Goal: Transaction & Acquisition: Purchase product/service

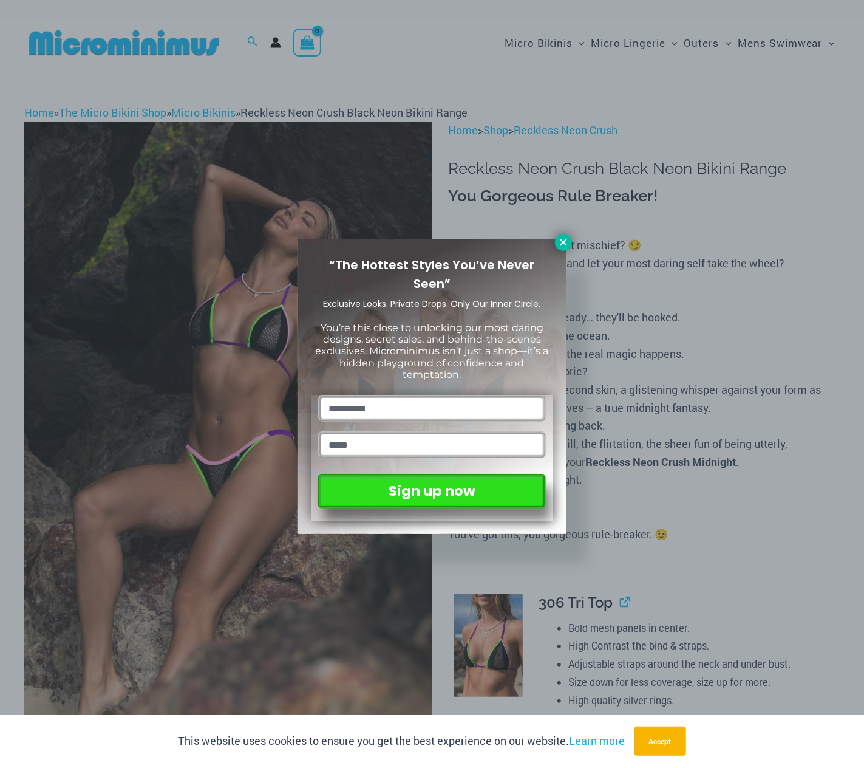
drag, startPoint x: 562, startPoint y: 236, endPoint x: 563, endPoint y: 244, distance: 8.0
click at [562, 238] on button at bounding box center [563, 242] width 17 height 17
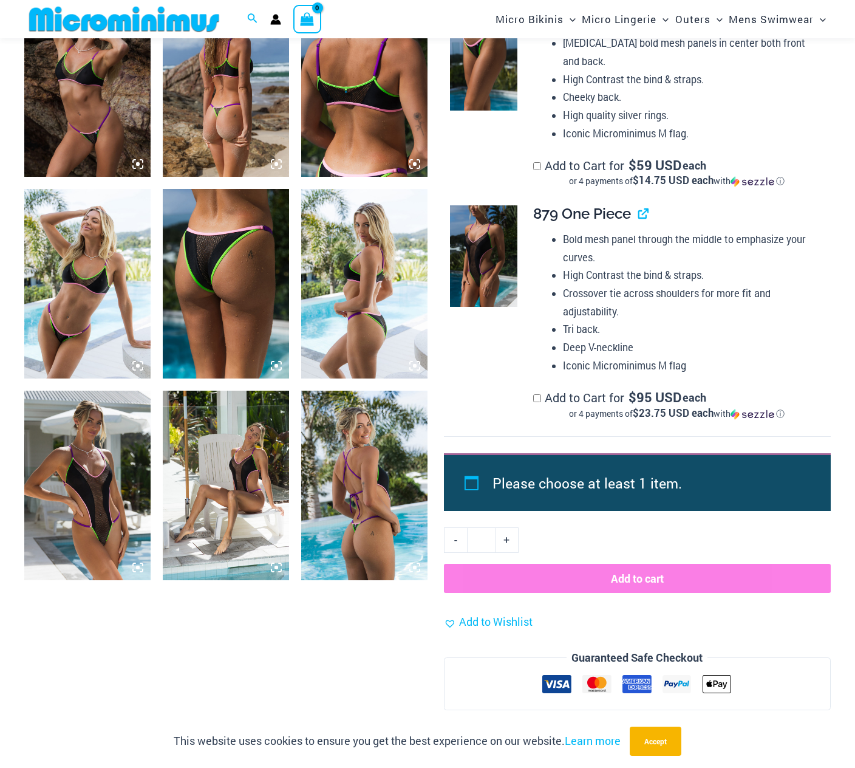
scroll to position [1144, 0]
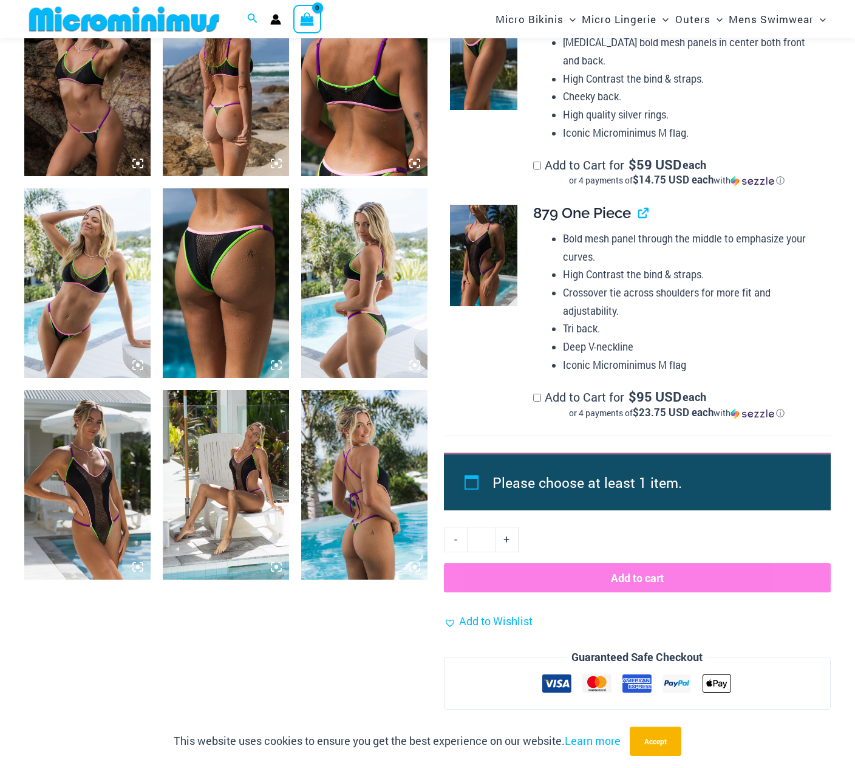
click at [499, 234] on img at bounding box center [483, 255] width 67 height 101
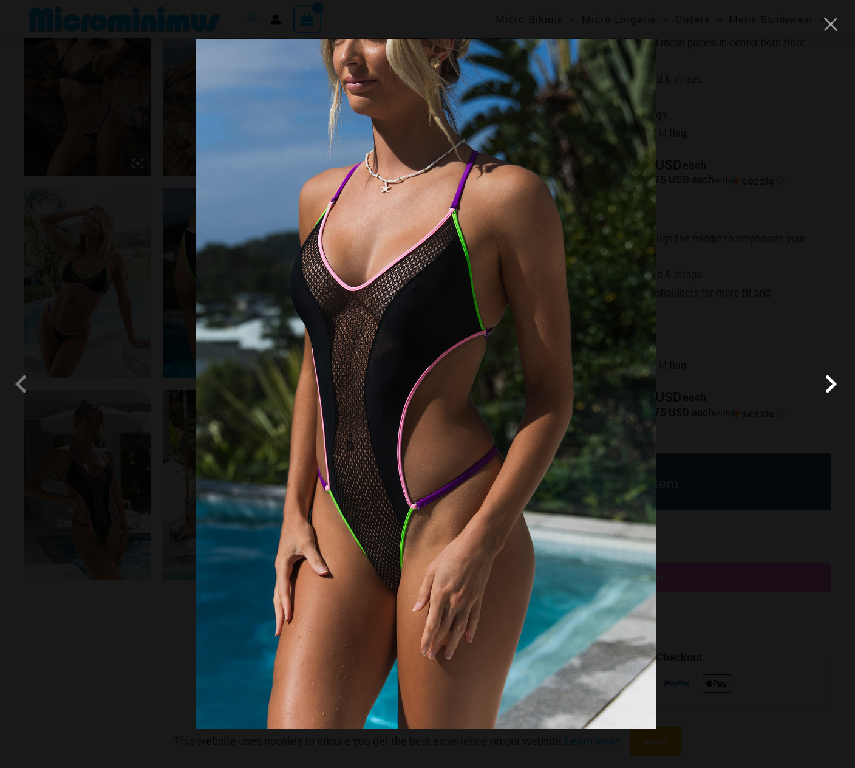
click at [827, 380] on span at bounding box center [830, 384] width 36 height 36
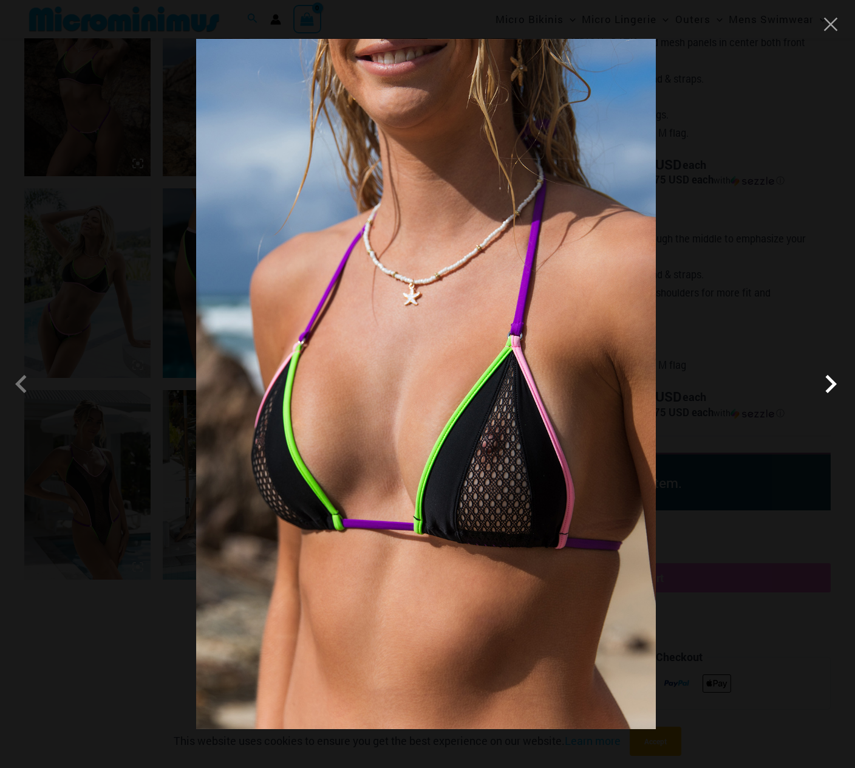
click at [827, 380] on span at bounding box center [830, 384] width 36 height 36
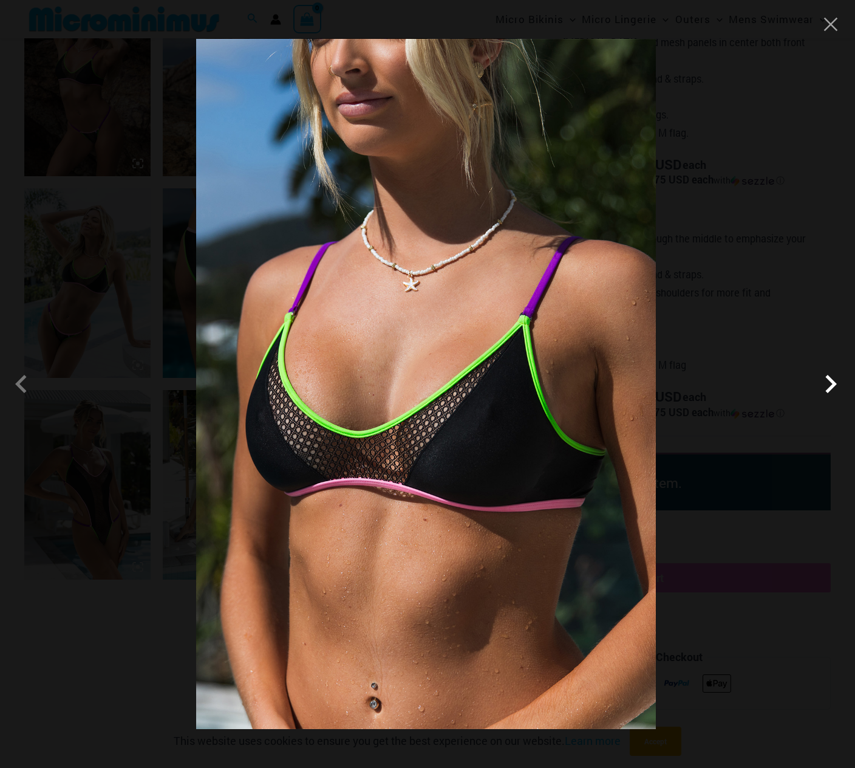
click at [827, 380] on span at bounding box center [830, 384] width 36 height 36
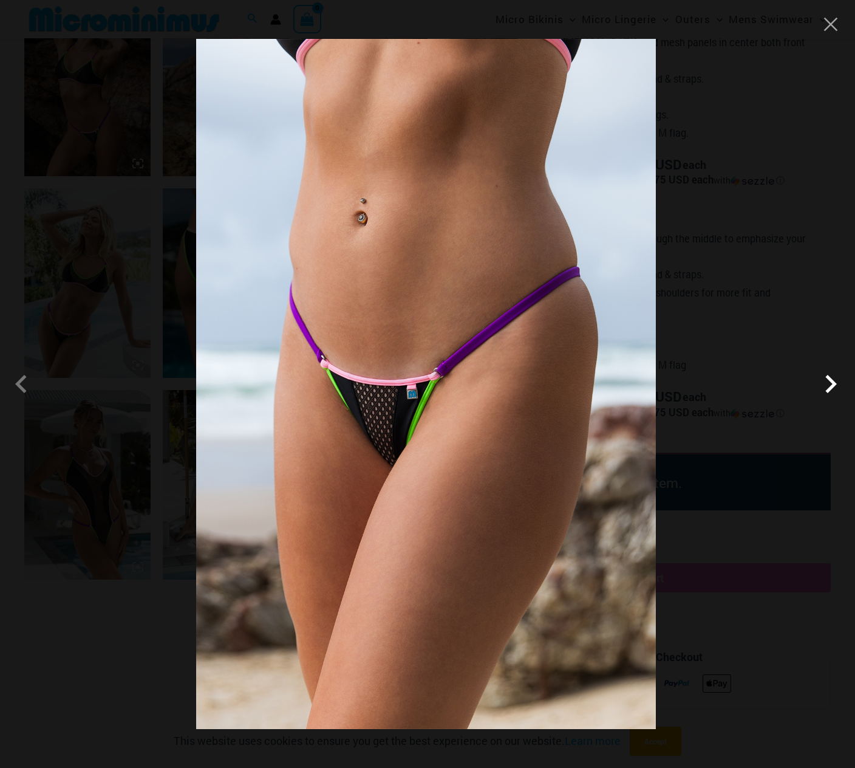
click at [827, 380] on span at bounding box center [830, 384] width 36 height 36
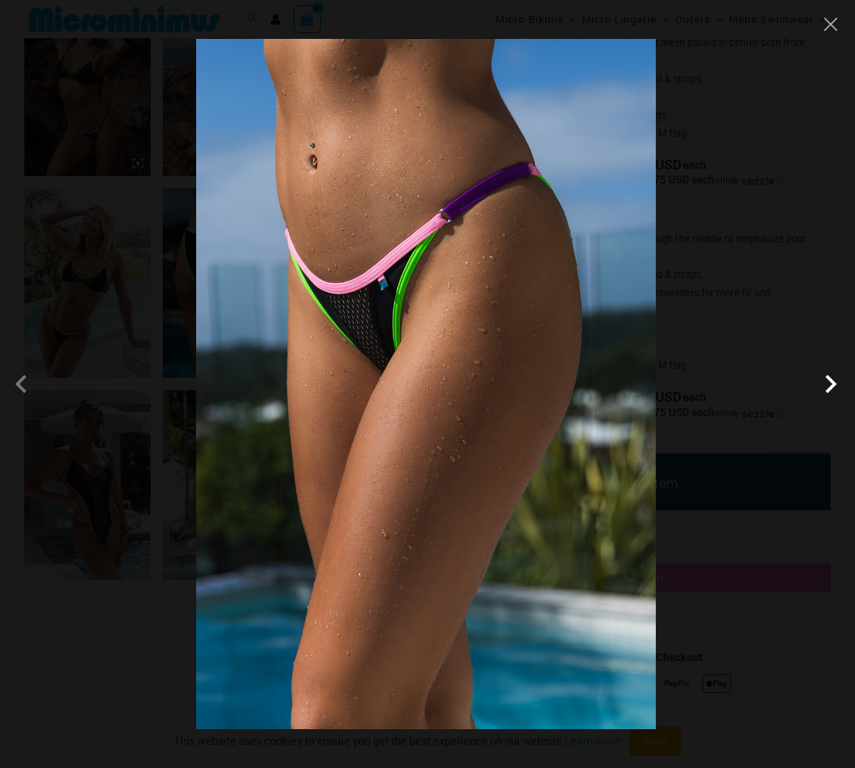
click at [827, 380] on span at bounding box center [830, 384] width 36 height 36
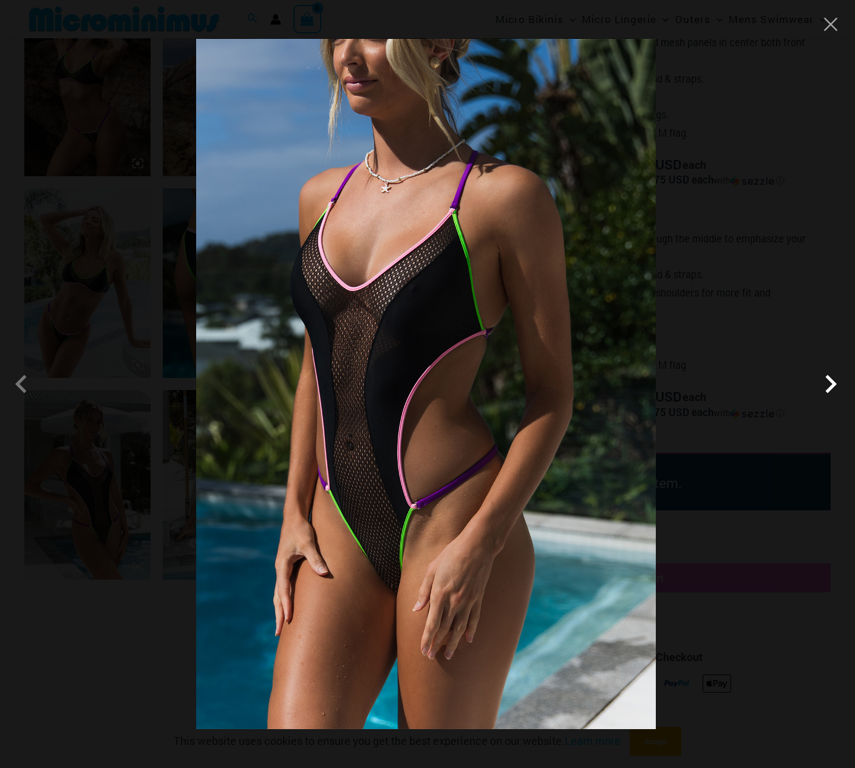
click at [827, 380] on span at bounding box center [830, 384] width 36 height 36
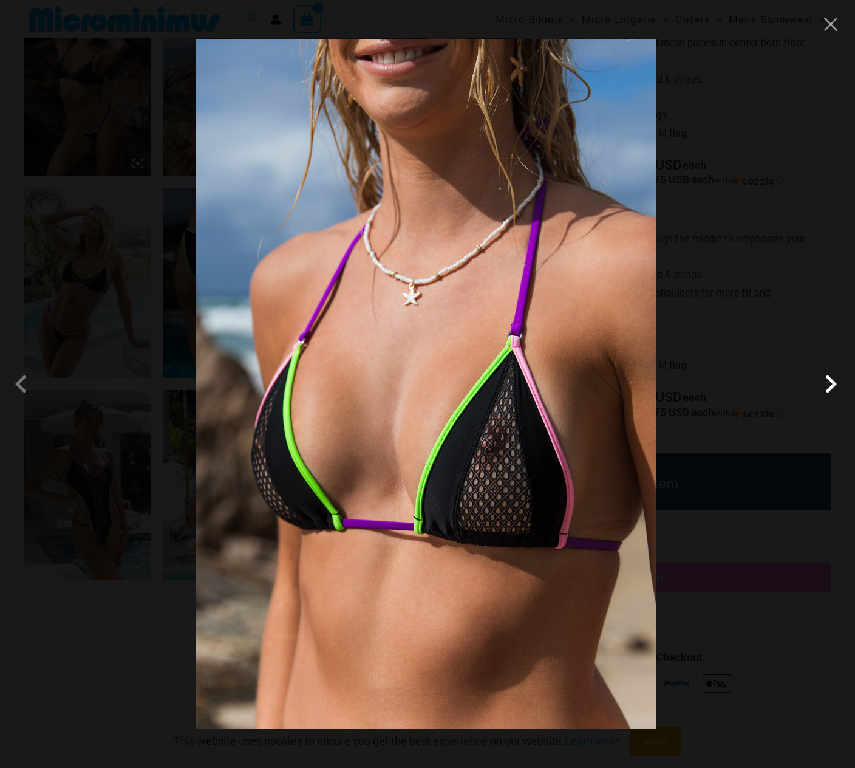
click at [827, 380] on span at bounding box center [830, 384] width 36 height 36
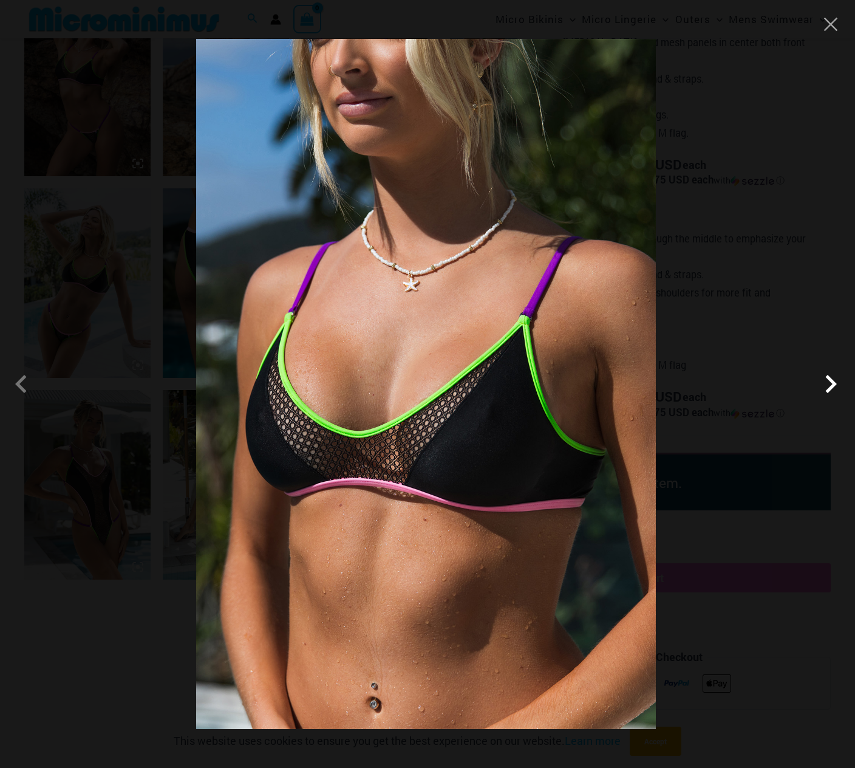
click at [827, 380] on span at bounding box center [830, 384] width 36 height 36
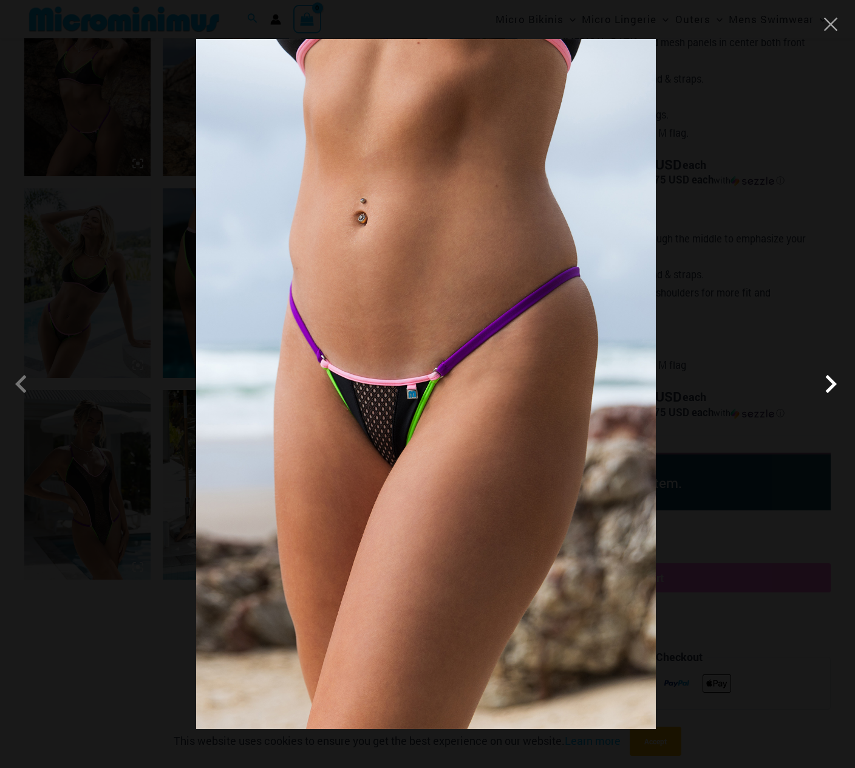
click at [827, 380] on span at bounding box center [830, 384] width 36 height 36
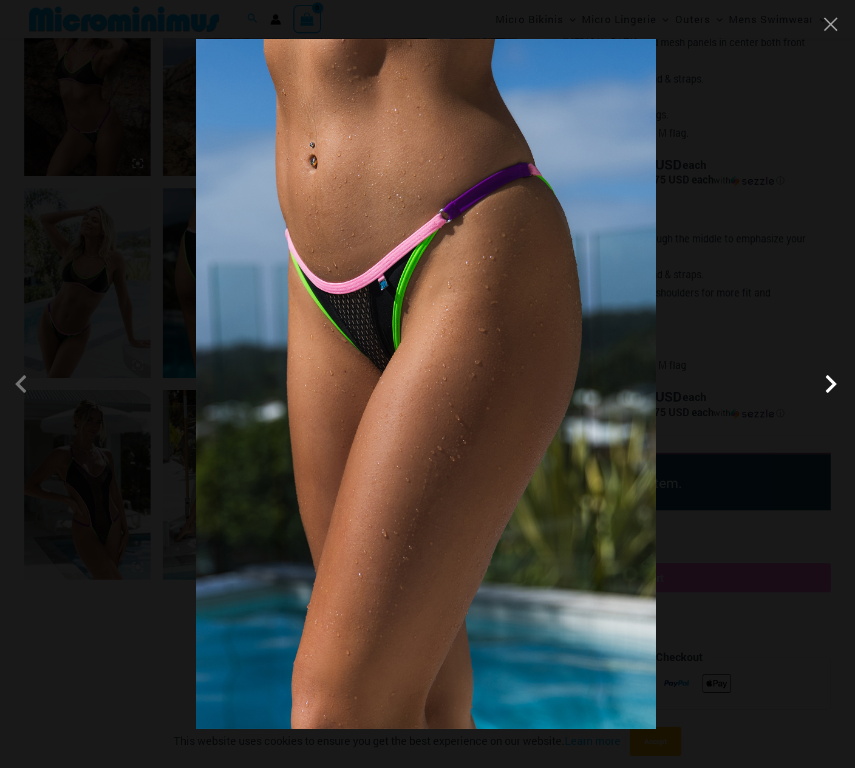
click at [827, 380] on span at bounding box center [830, 384] width 36 height 36
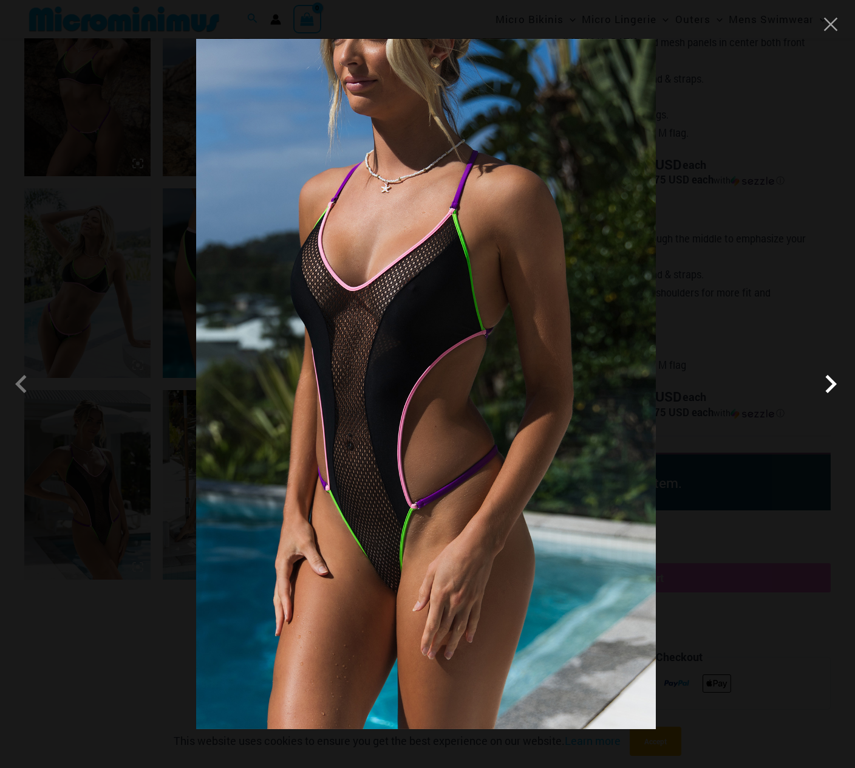
click at [827, 380] on span at bounding box center [830, 384] width 36 height 36
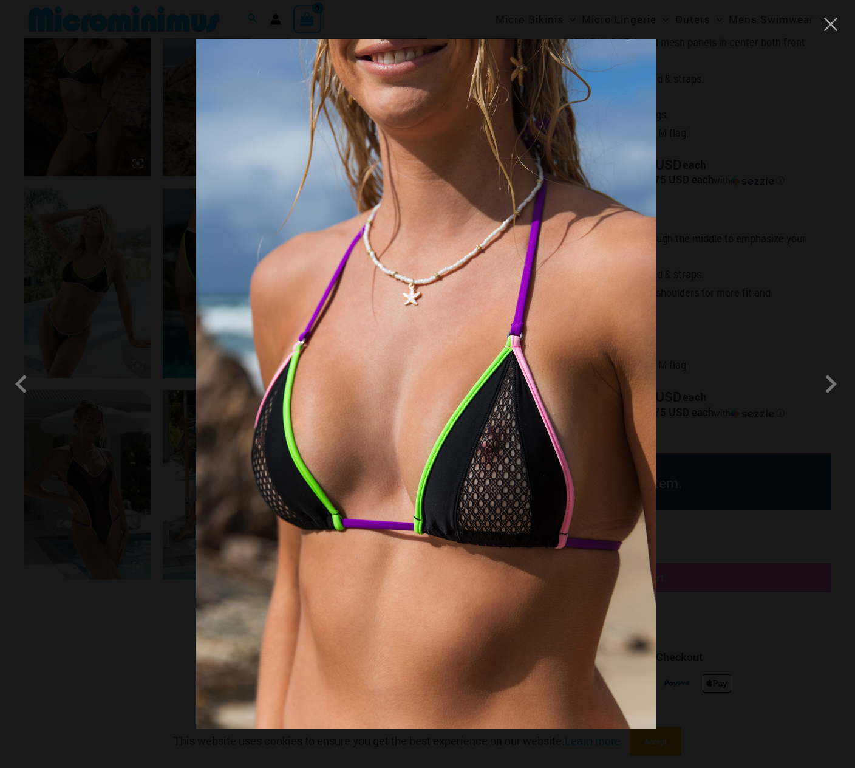
click at [838, 33] on div at bounding box center [427, 384] width 855 height 768
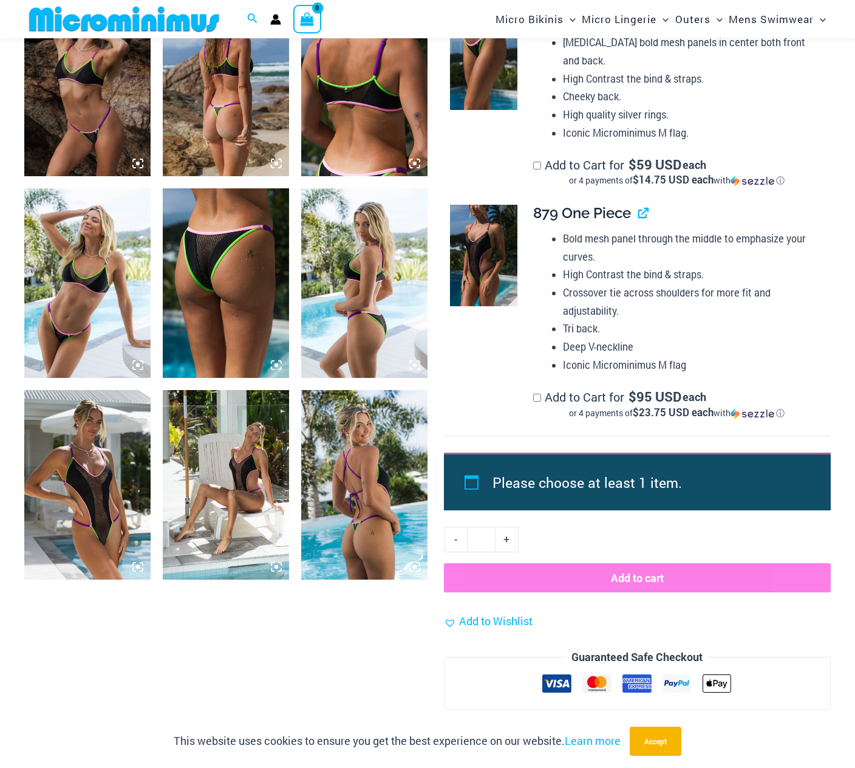
click at [378, 468] on img at bounding box center [364, 484] width 126 height 189
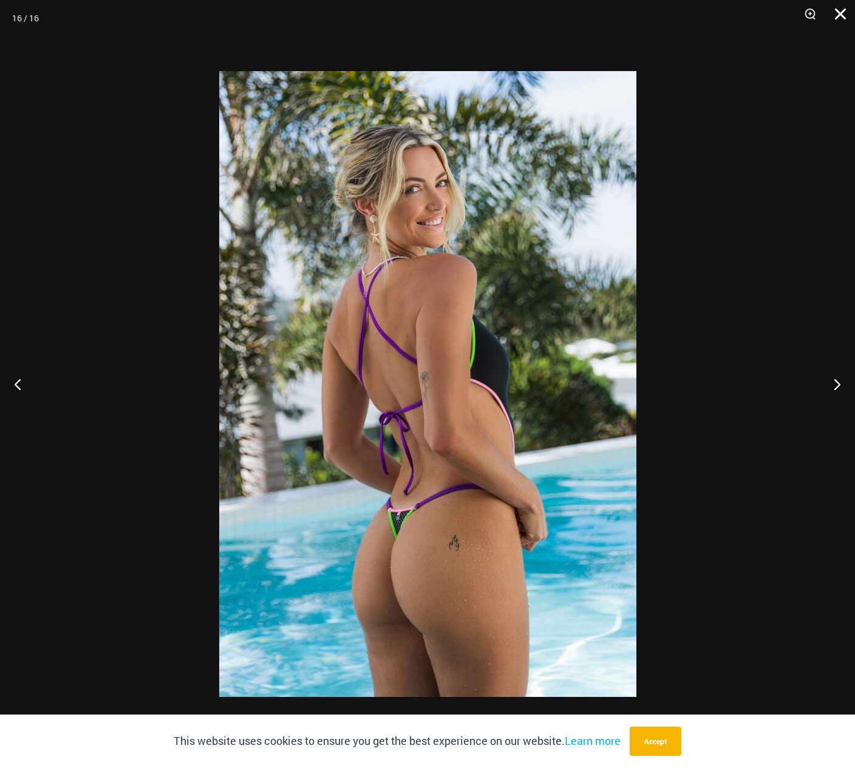
click at [840, 21] on button "Close" at bounding box center [836, 18] width 30 height 36
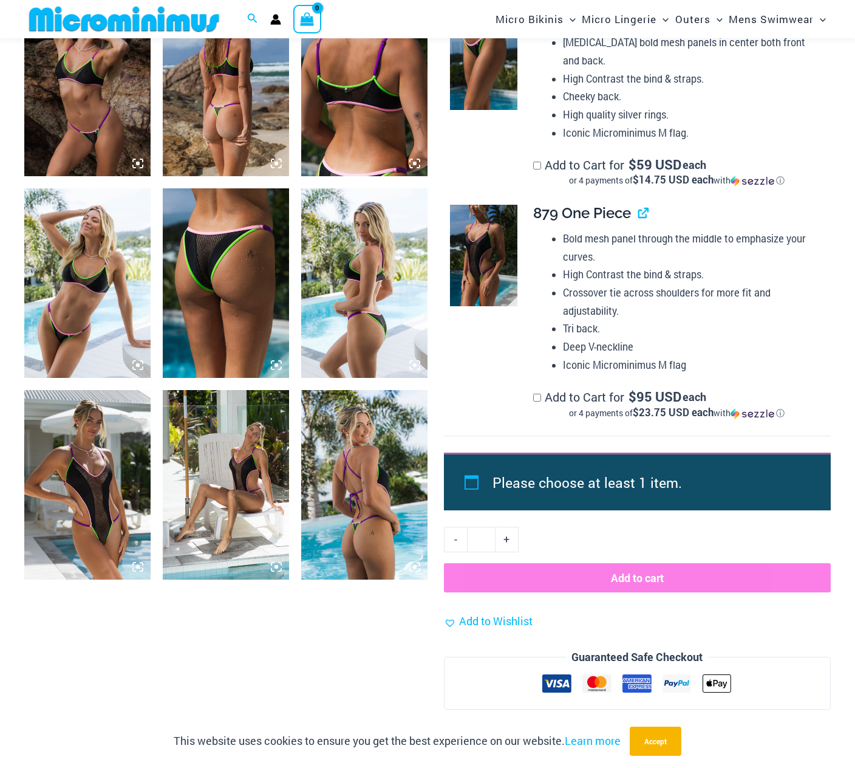
click at [257, 295] on img at bounding box center [226, 282] width 126 height 189
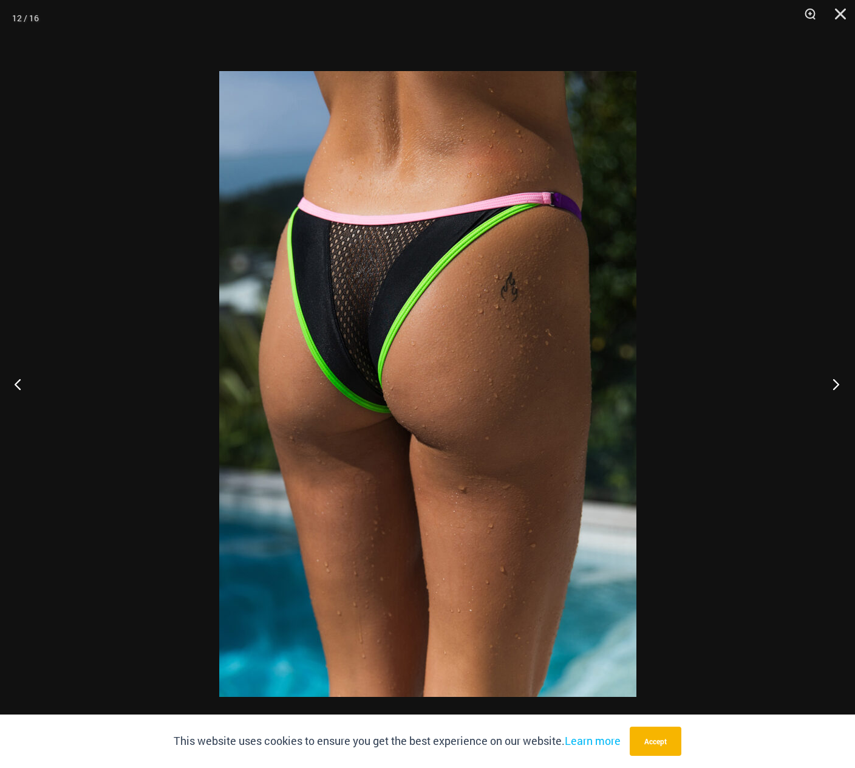
click at [836, 386] on button "Next" at bounding box center [832, 383] width 46 height 61
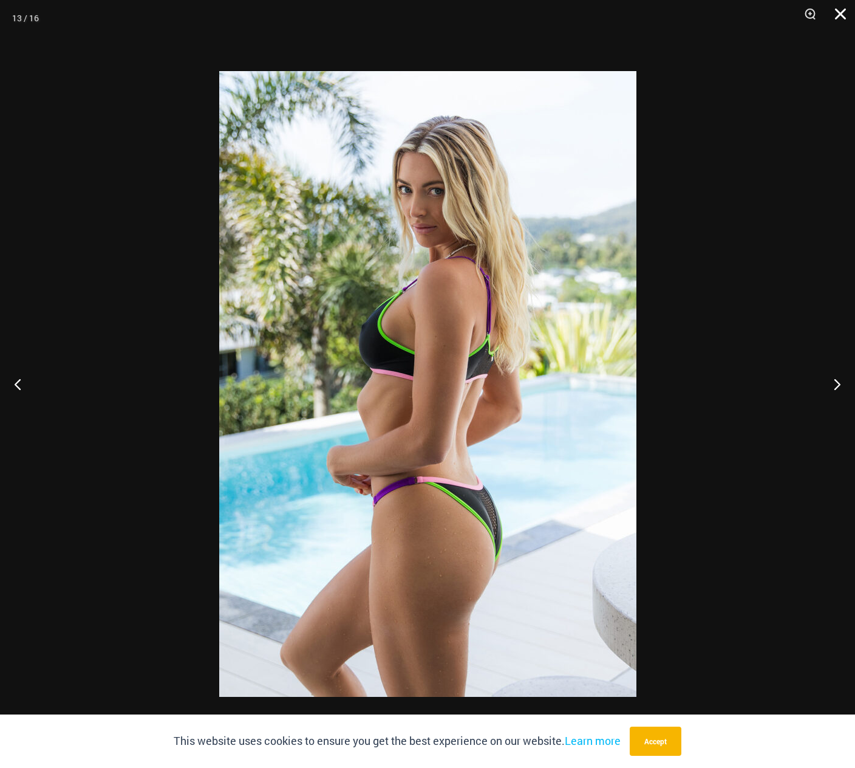
click at [844, 12] on button "Close" at bounding box center [836, 18] width 30 height 36
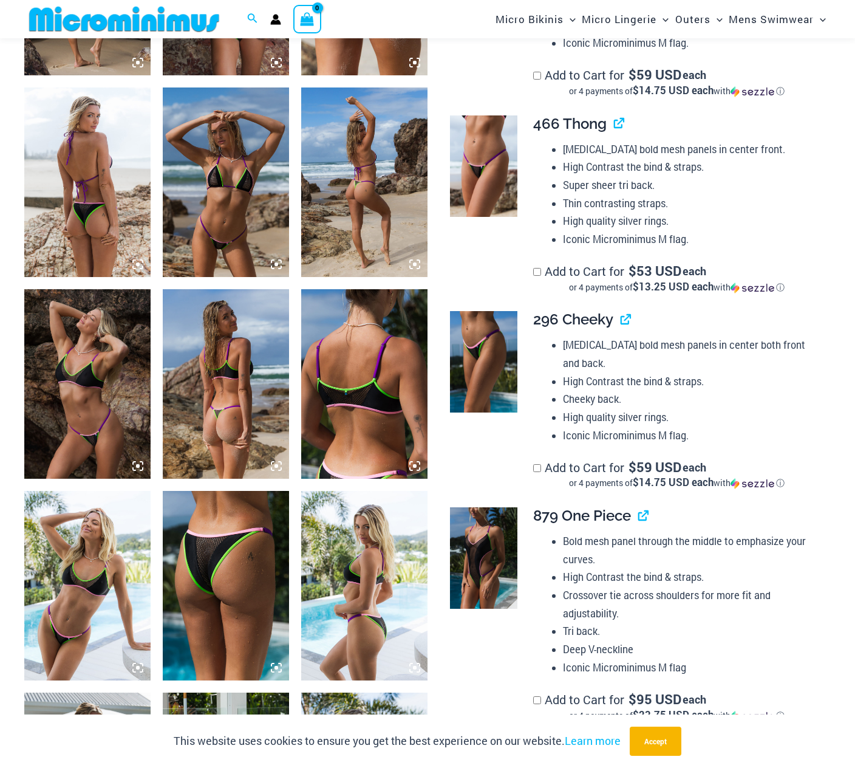
scroll to position [841, 0]
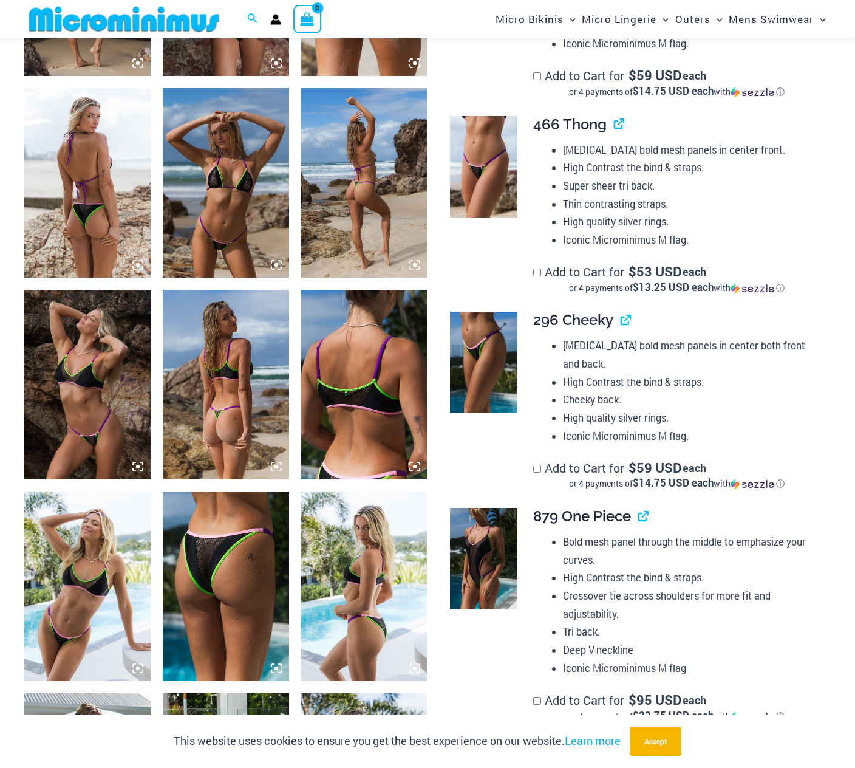
click at [505, 376] on img at bounding box center [483, 362] width 67 height 101
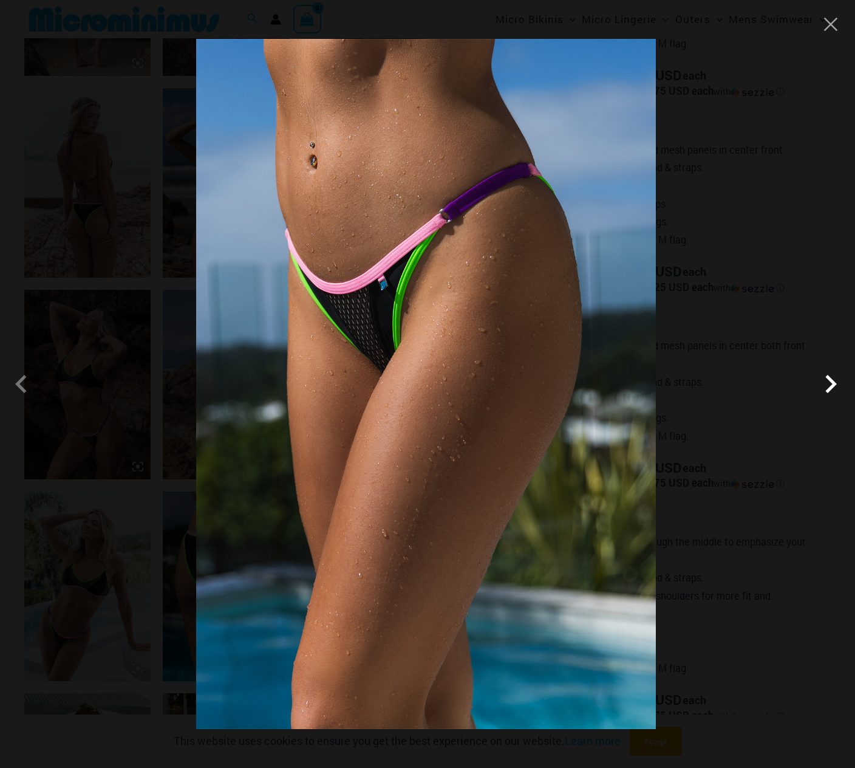
click at [830, 386] on span at bounding box center [830, 384] width 36 height 36
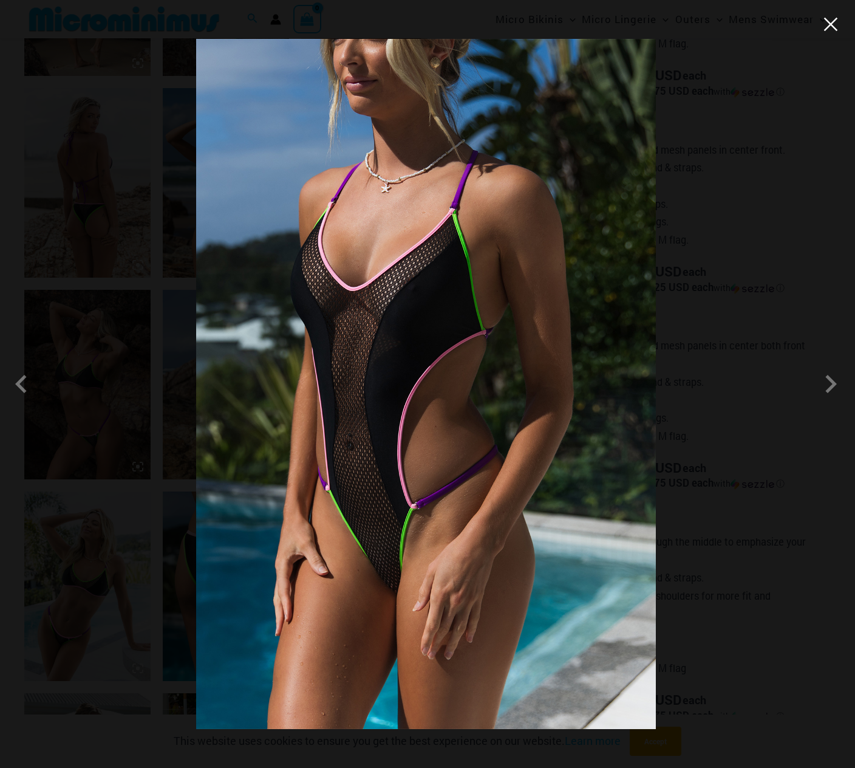
click at [839, 20] on button "Close" at bounding box center [831, 24] width 18 height 18
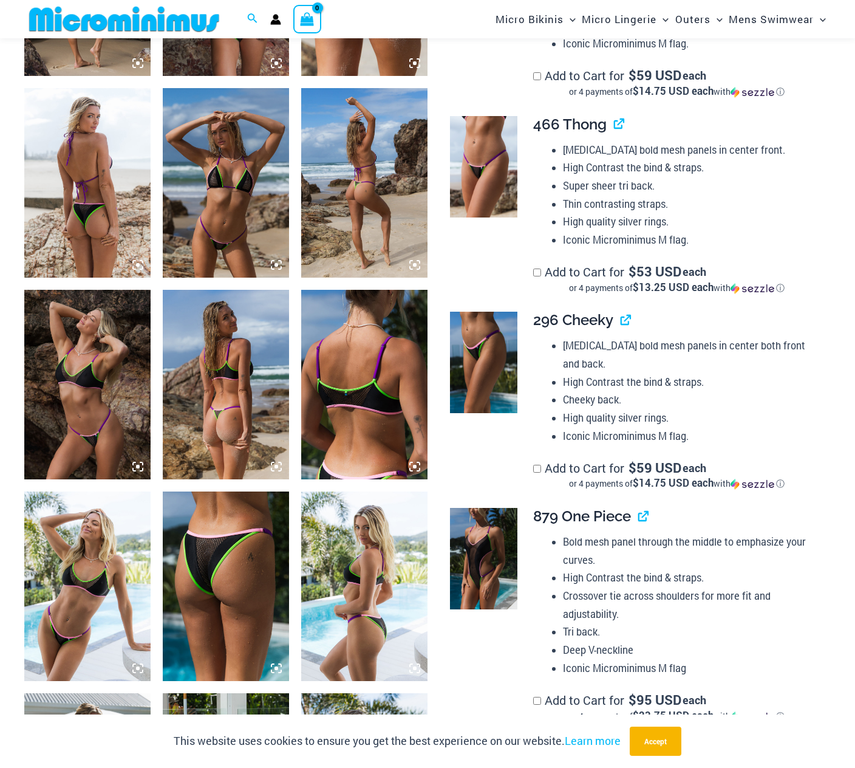
click at [390, 370] on img at bounding box center [364, 384] width 126 height 189
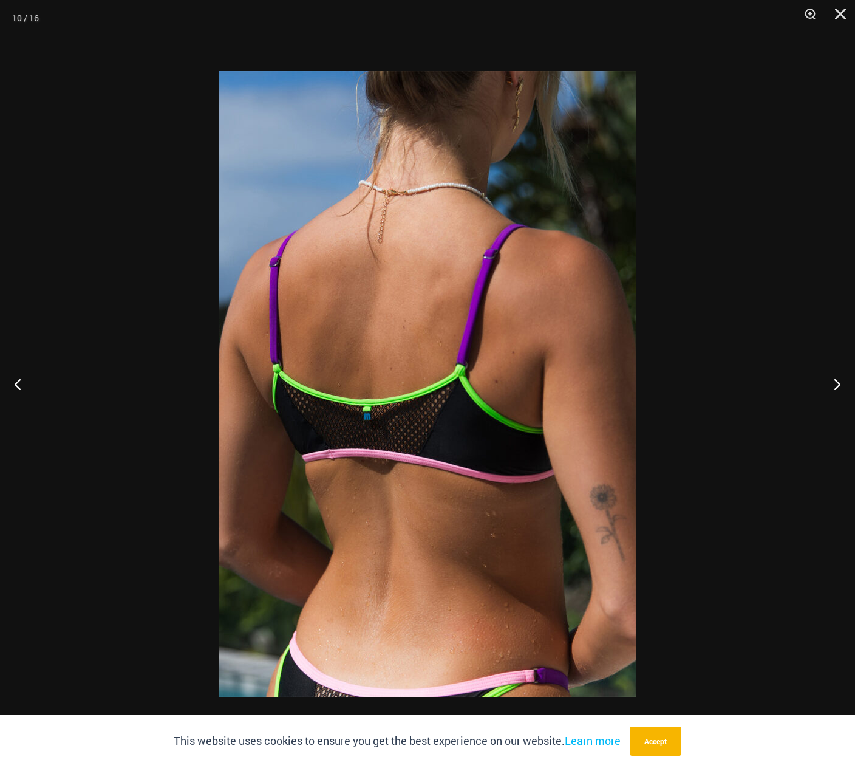
scroll to position [1140, 0]
click at [846, 3] on button "Close" at bounding box center [836, 18] width 30 height 36
